Goal: Information Seeking & Learning: Check status

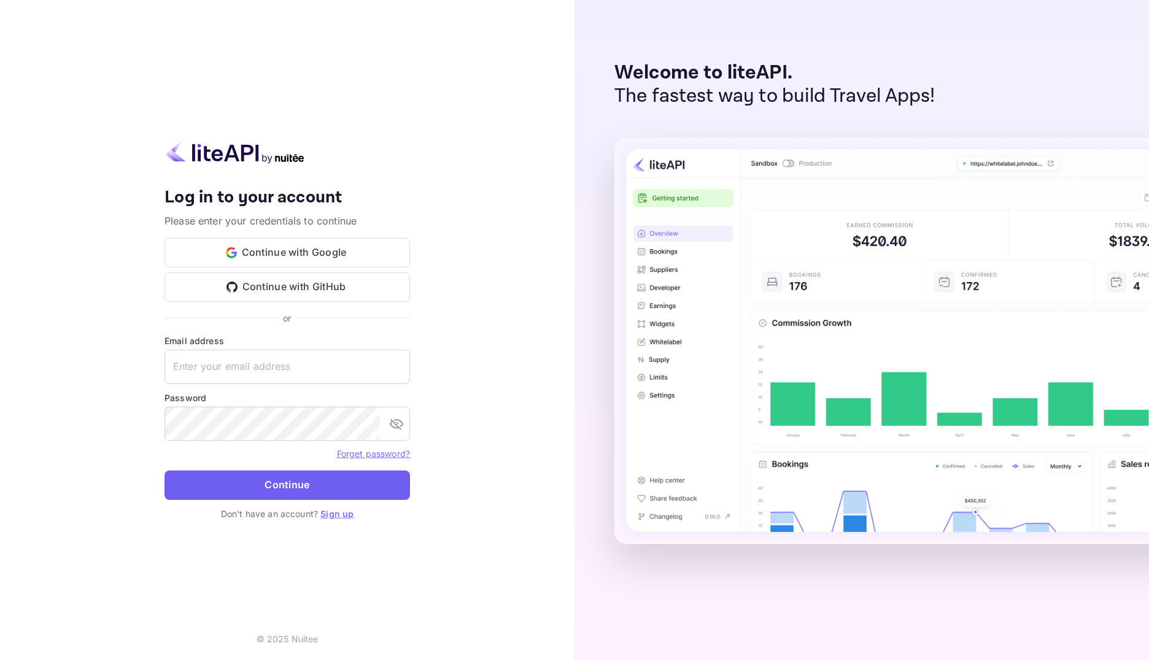
type input "[EMAIL_ADDRESS][DOMAIN_NAME]"
click at [315, 488] on button "Continue" at bounding box center [286, 485] width 245 height 29
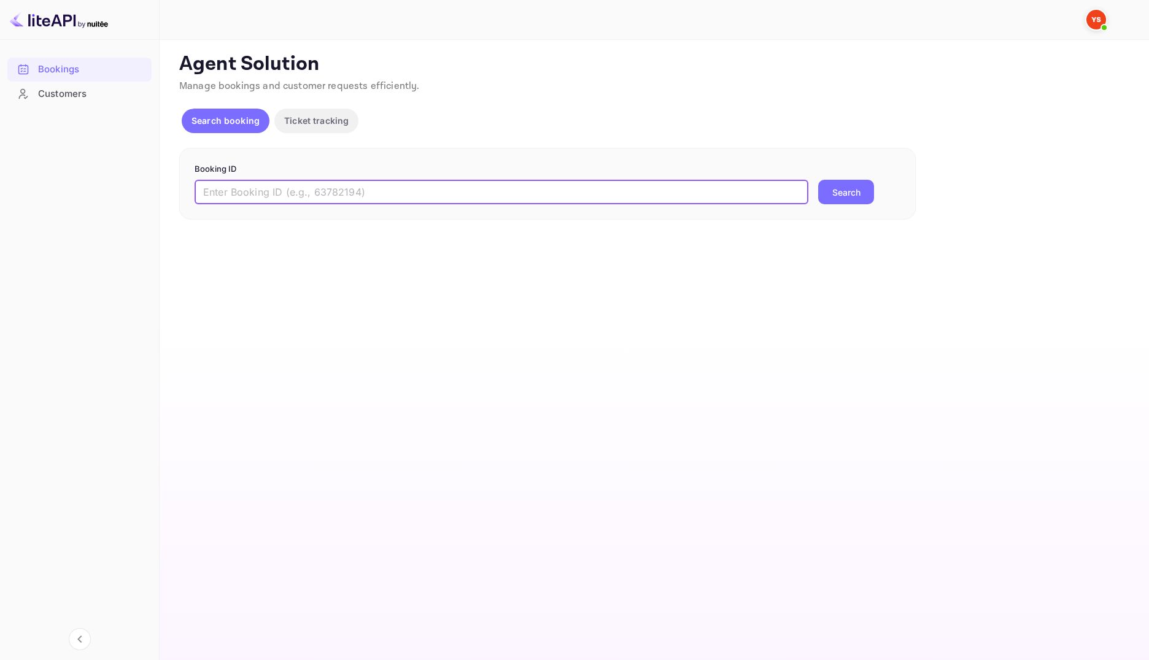
paste input "8938940"
type input "8938940"
click at [826, 200] on button "Search" at bounding box center [846, 192] width 56 height 25
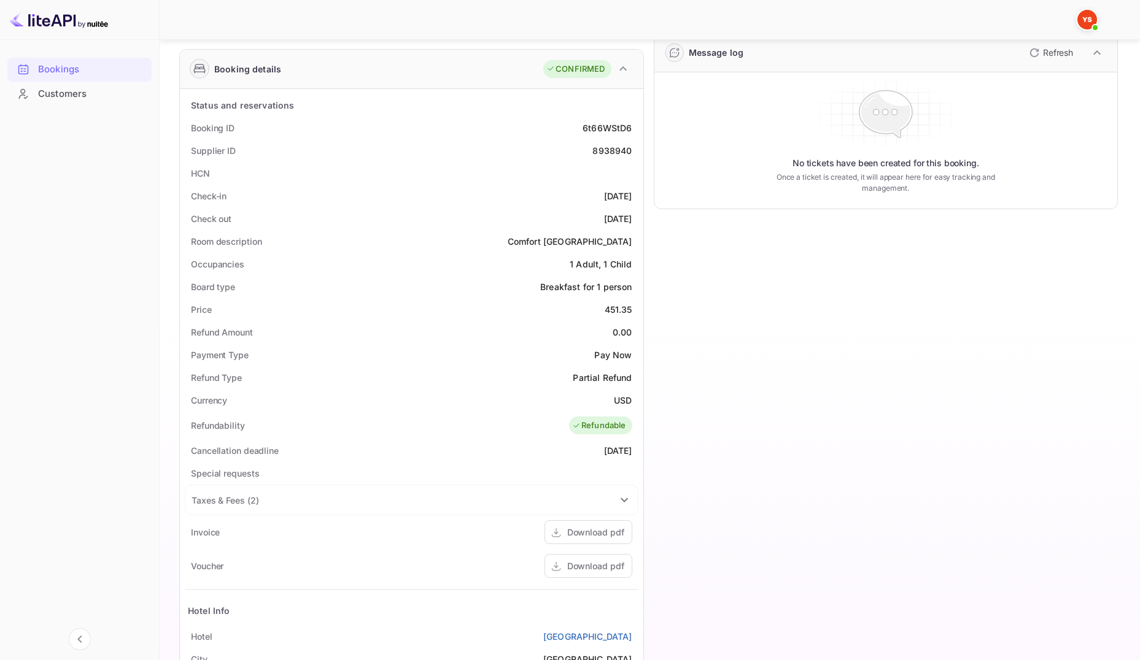
scroll to position [184, 0]
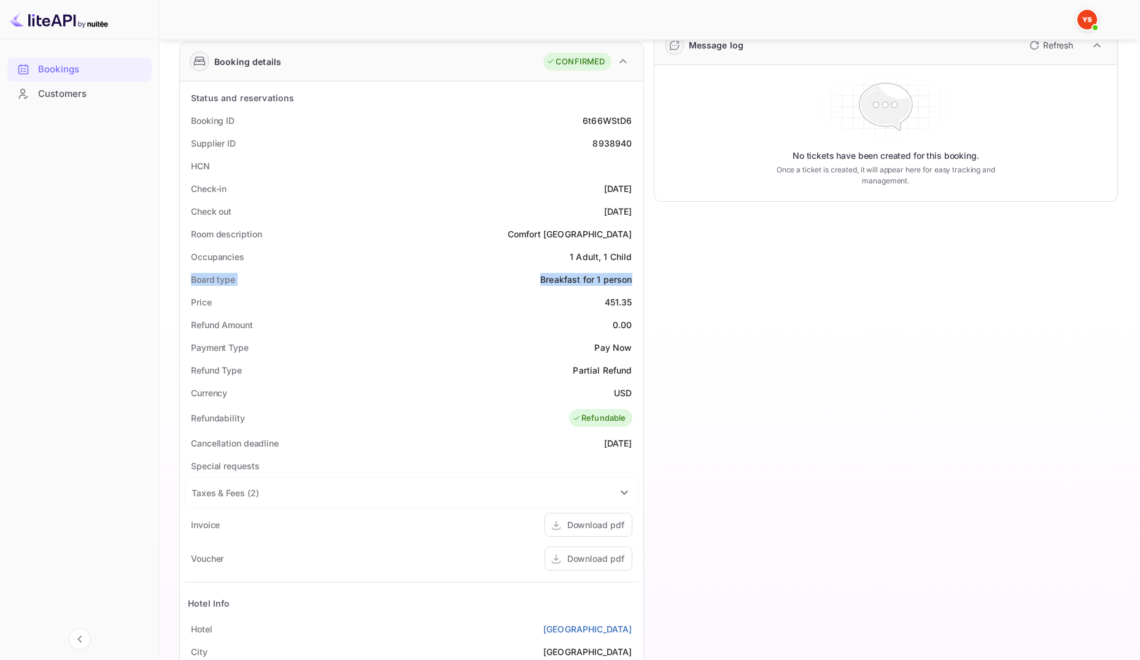
drag, startPoint x: 635, startPoint y: 277, endPoint x: 183, endPoint y: 275, distance: 451.0
click at [183, 275] on div "Status and reservations Booking ID 6t66WStD6 Supplier ID 8938940 HCN Check-in […" at bounding box center [411, 447] width 463 height 730
copy div "Board type Breakfast for 1 person"
